Goal: Information Seeking & Learning: Find specific fact

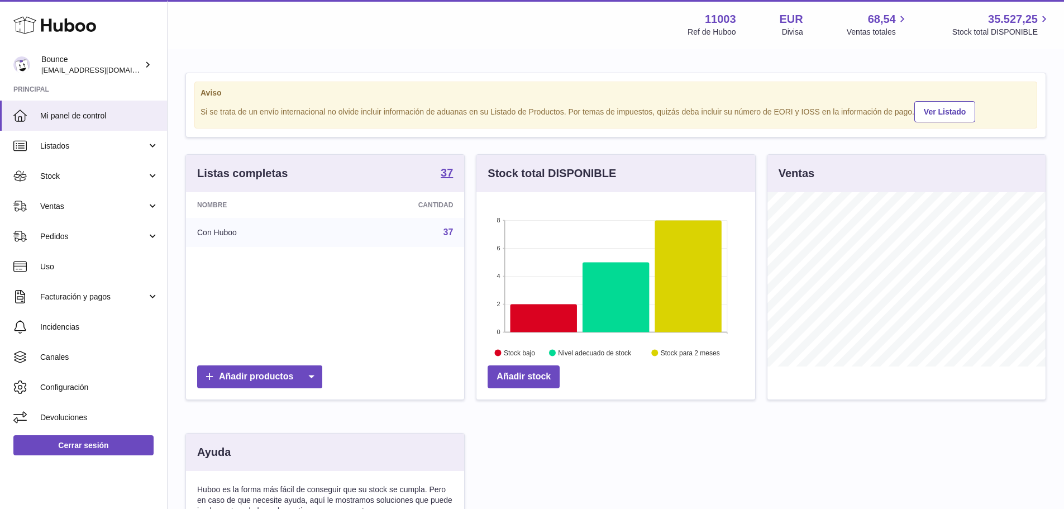
scroll to position [174, 279]
click at [83, 214] on link "Ventas" at bounding box center [83, 206] width 167 height 30
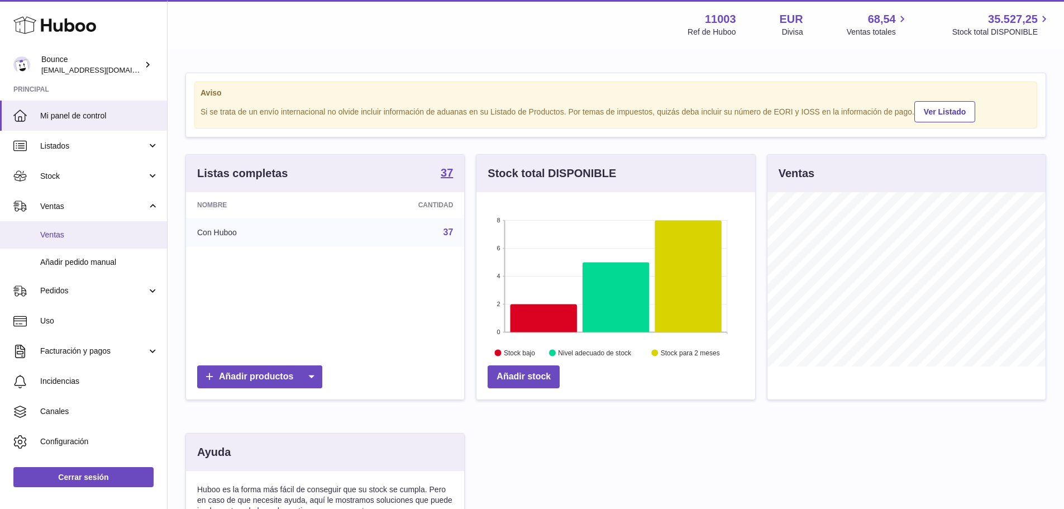
click at [79, 233] on span "Ventas" at bounding box center [99, 234] width 118 height 11
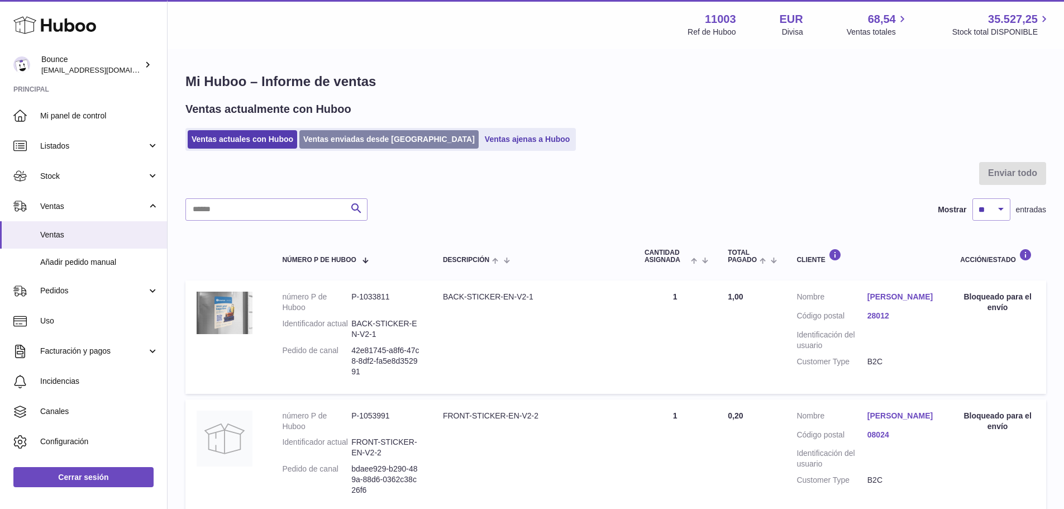
click at [368, 140] on link "Ventas enviadas desde [GEOGRAPHIC_DATA]" at bounding box center [388, 139] width 179 height 18
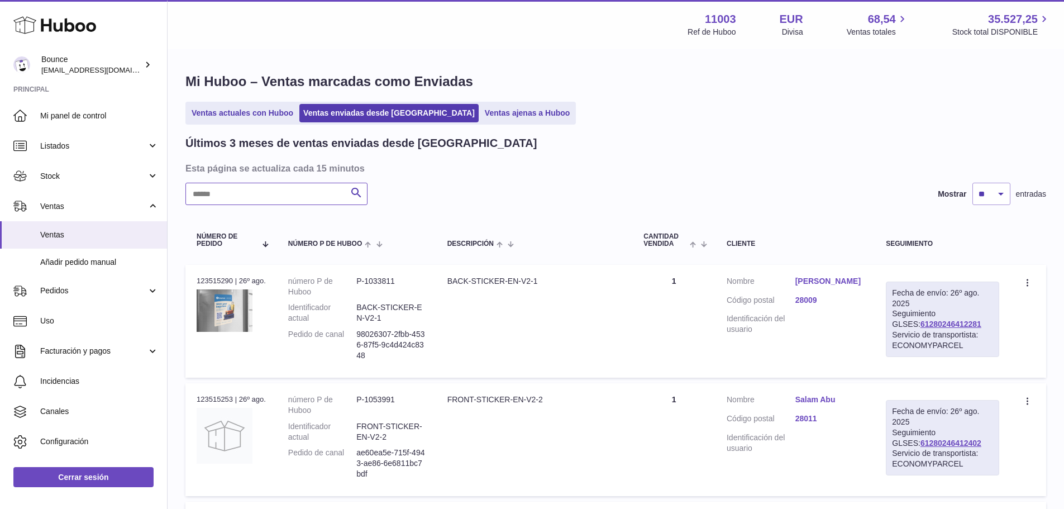
click at [271, 198] on input "text" at bounding box center [276, 194] width 182 height 22
paste input "**********"
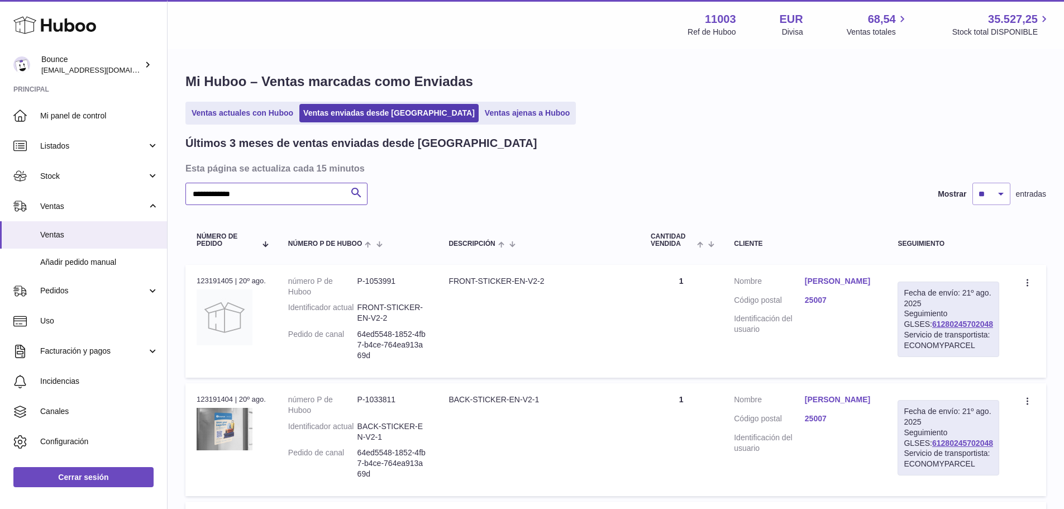
type input "**********"
click at [822, 278] on link "Charaf rafihi" at bounding box center [840, 281] width 71 height 11
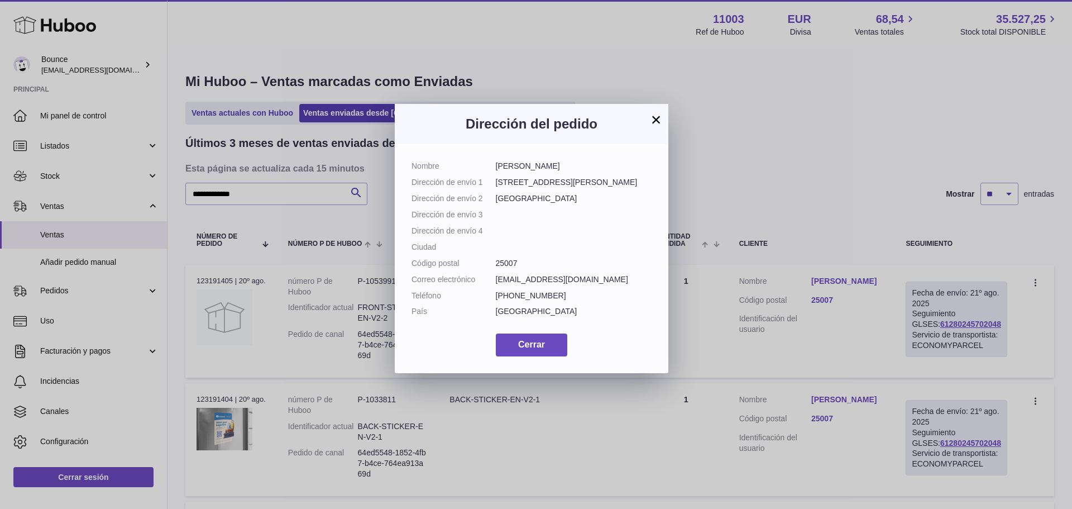
click at [652, 114] on button "×" at bounding box center [655, 119] width 13 height 13
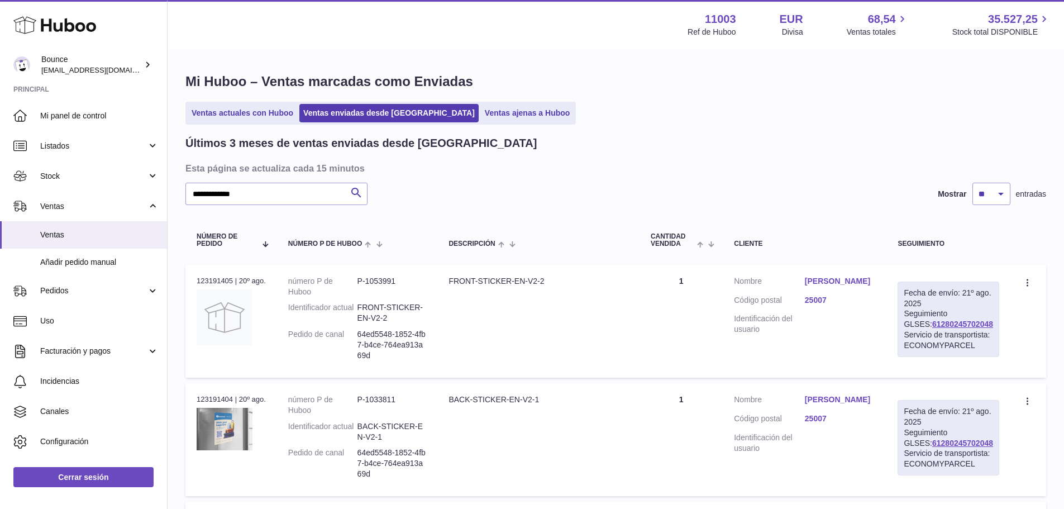
click at [822, 286] on link "Charaf rafihi" at bounding box center [840, 281] width 71 height 11
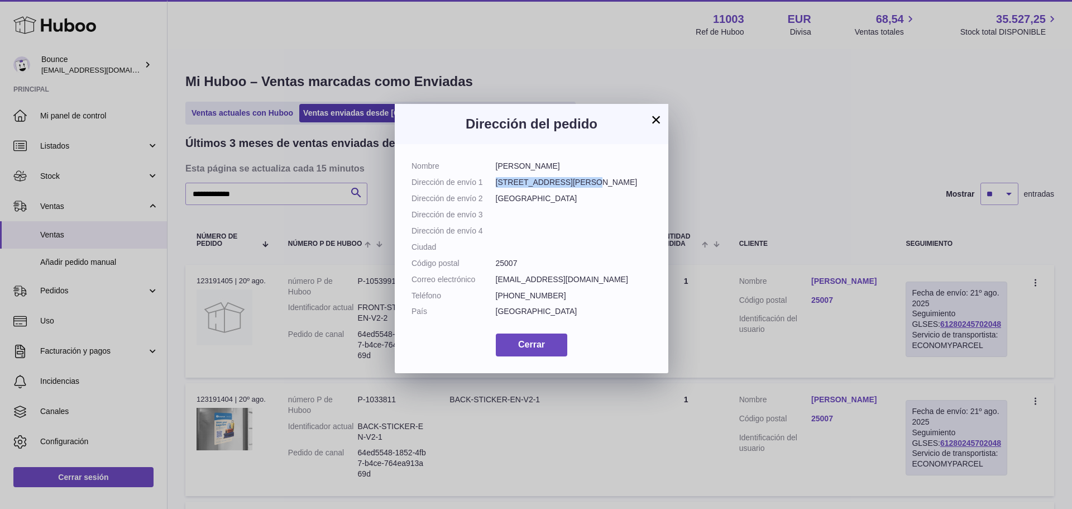
drag, startPoint x: 577, startPoint y: 180, endPoint x: 495, endPoint y: 184, distance: 81.6
click at [496, 184] on dd "Carrer Lluís Roca, 10" at bounding box center [574, 182] width 156 height 11
copy dd "Carrer Lluís Roca, 10"
